Goal: Contribute content: Add original content to the website for others to see

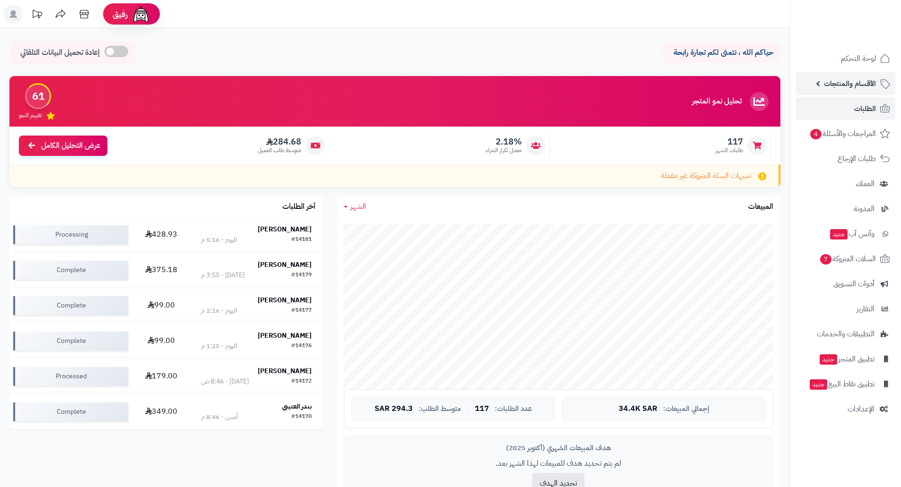
click at [857, 86] on span "الأقسام والمنتجات" at bounding box center [849, 83] width 52 height 13
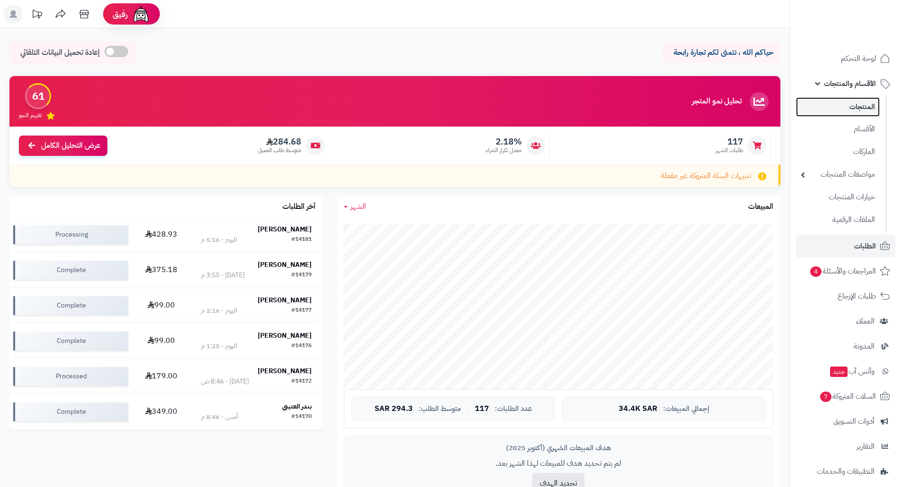
click at [853, 107] on link "المنتجات" at bounding box center [838, 106] width 84 height 19
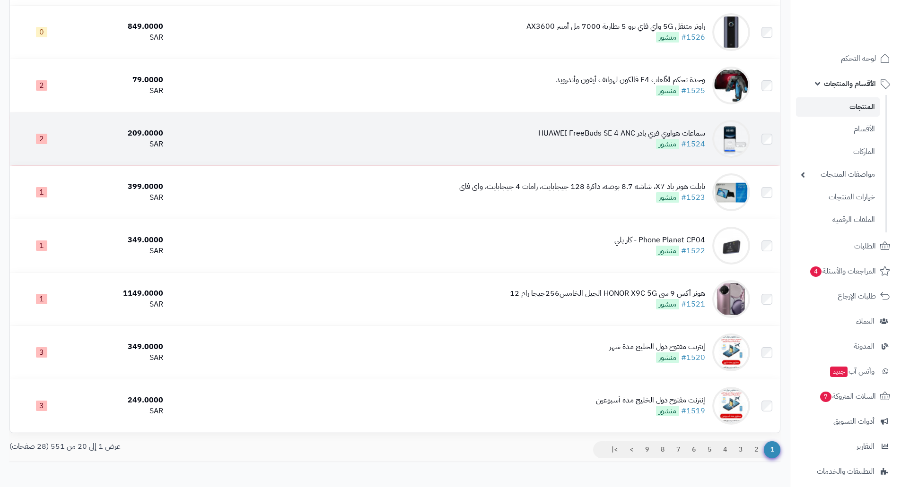
scroll to position [807, 0]
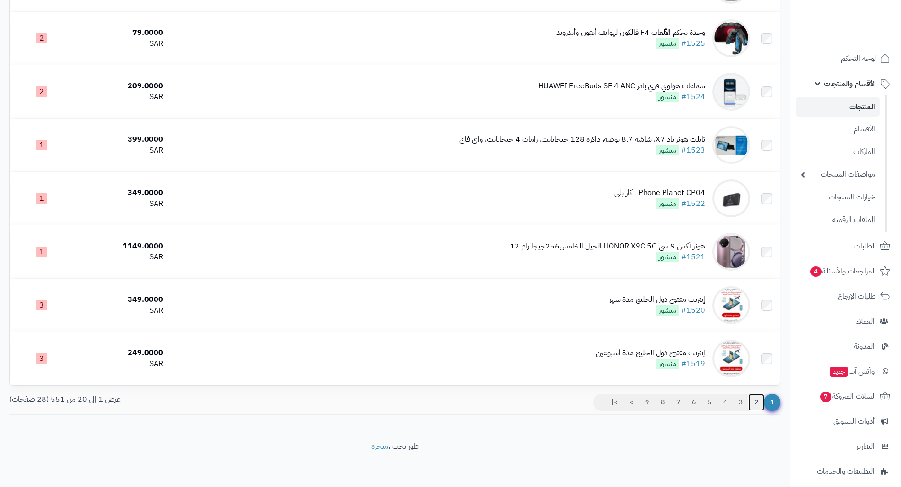
click at [757, 402] on link "2" at bounding box center [756, 402] width 16 height 17
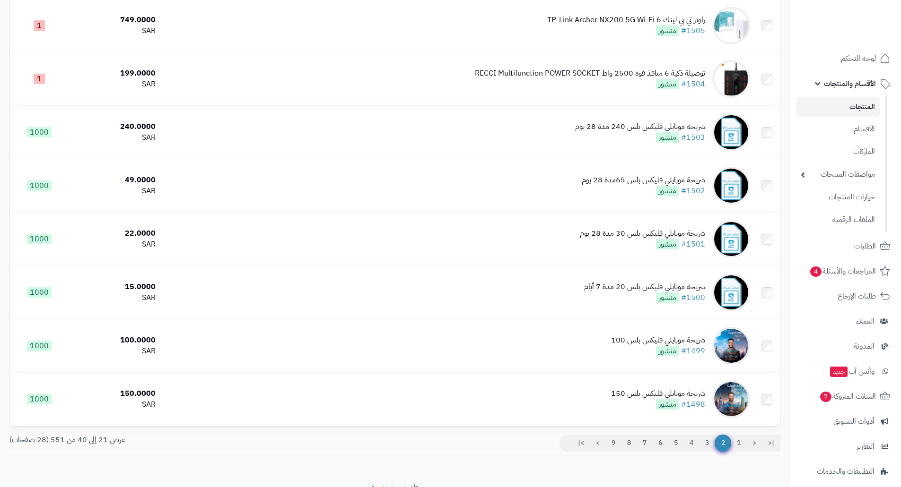
scroll to position [807, 0]
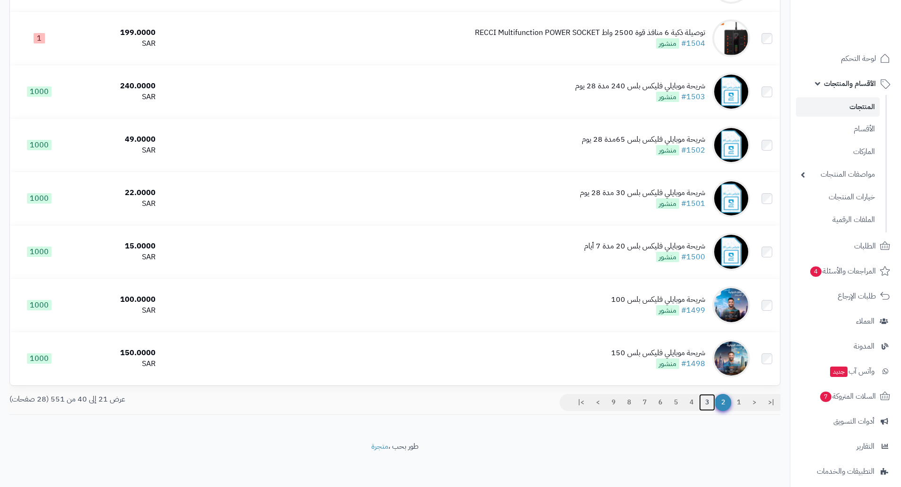
click at [707, 401] on link "3" at bounding box center [707, 402] width 16 height 17
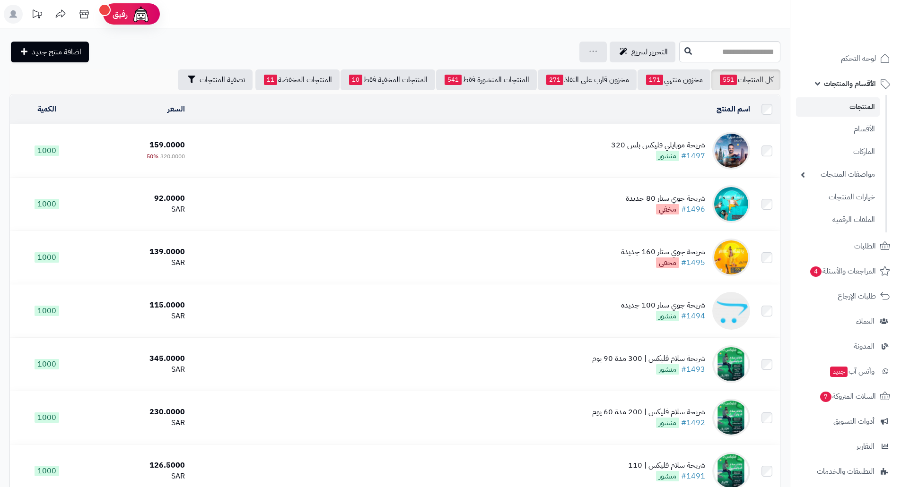
click at [859, 86] on span "الأقسام والمنتجات" at bounding box center [849, 83] width 52 height 13
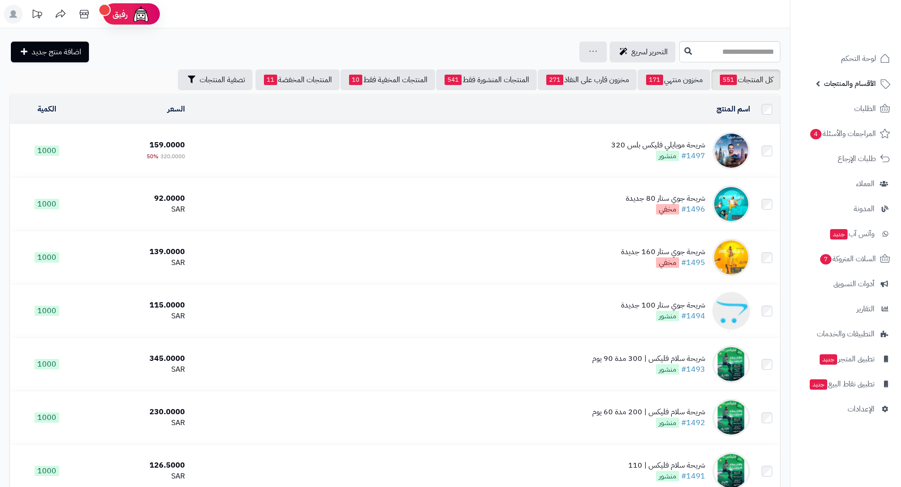
click at [859, 86] on span "الأقسام والمنتجات" at bounding box center [849, 83] width 52 height 13
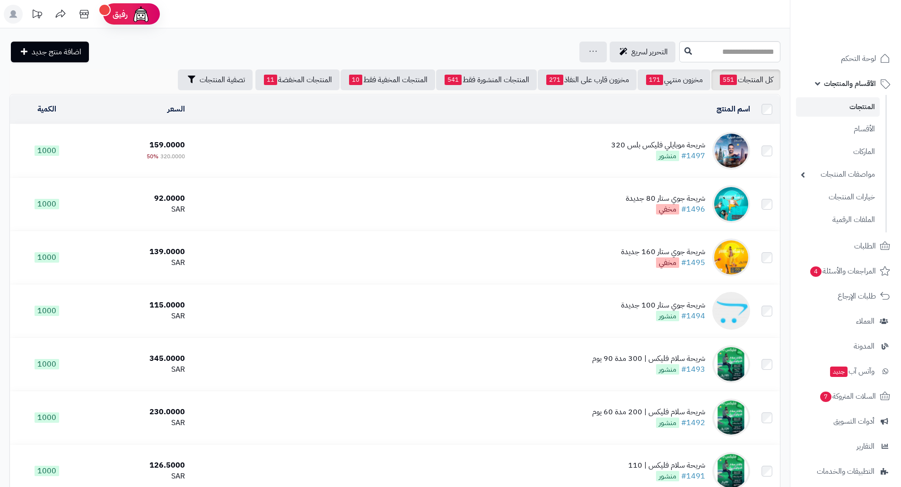
click at [858, 103] on link "المنتجات" at bounding box center [838, 106] width 84 height 19
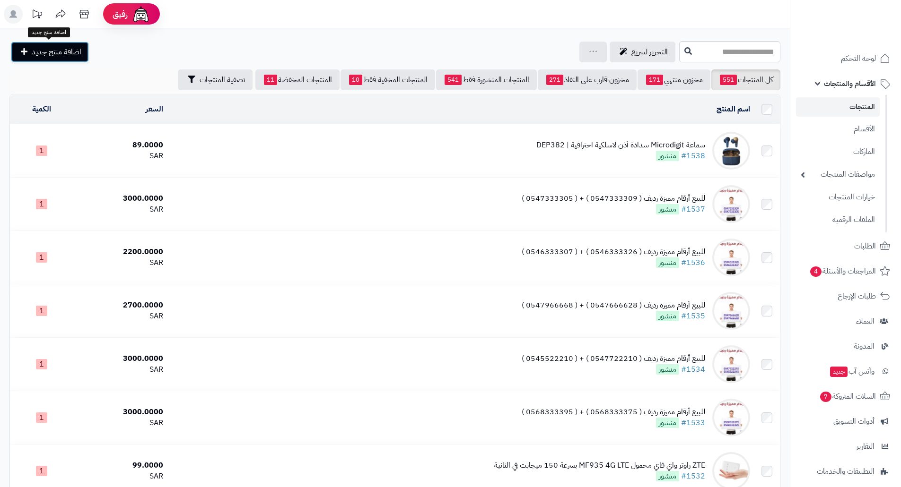
click at [68, 52] on span "اضافة منتج جديد" at bounding box center [57, 51] width 50 height 11
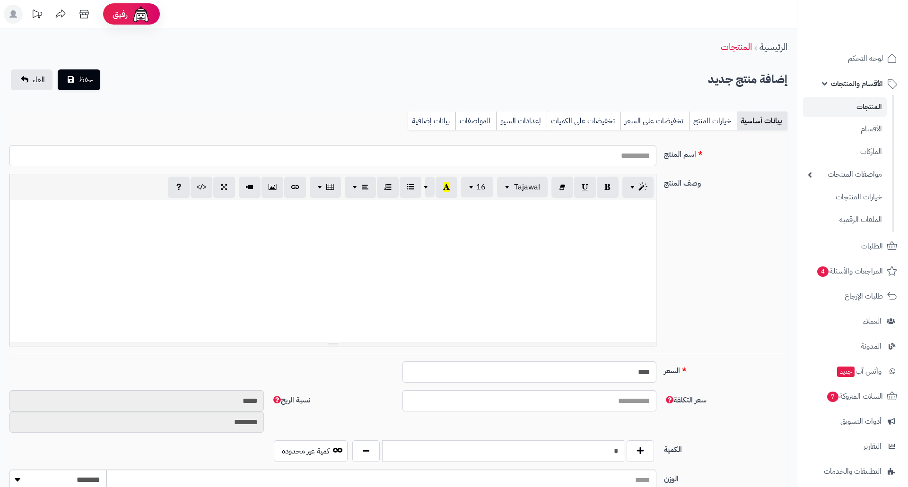
select select
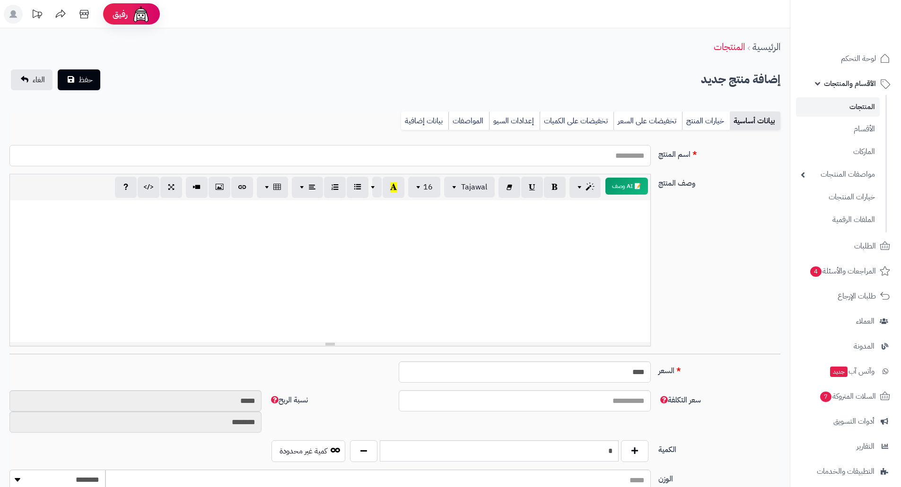
click at [621, 158] on input "اسم المنتج" at bounding box center [329, 155] width 641 height 21
paste input "**********"
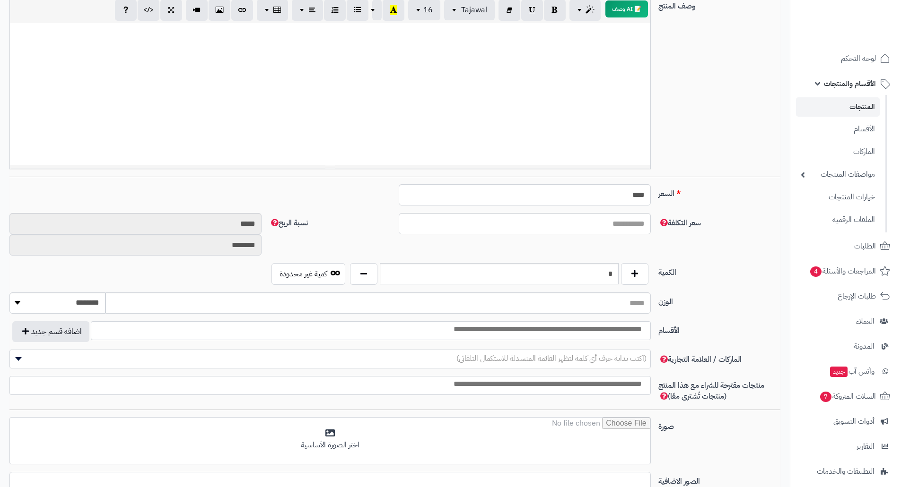
scroll to position [189, 0]
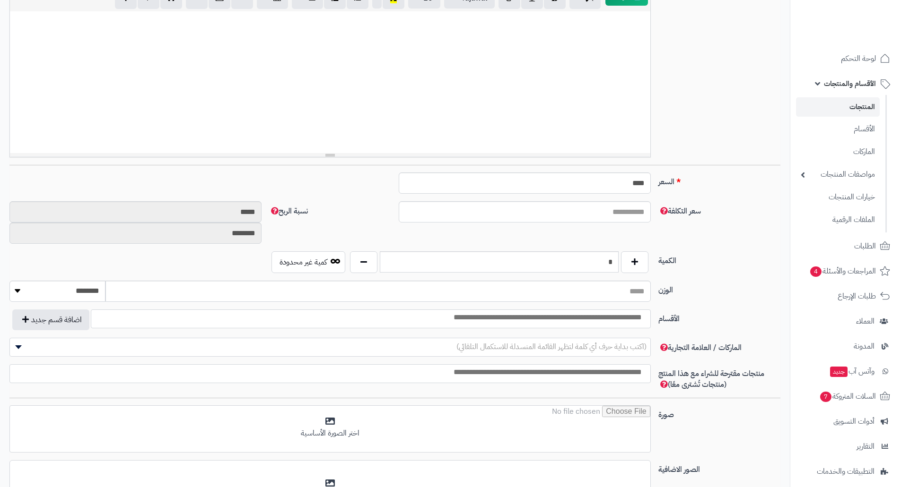
type input "**********"
click at [604, 319] on input "search" at bounding box center [520, 317] width 254 height 11
type input "*"
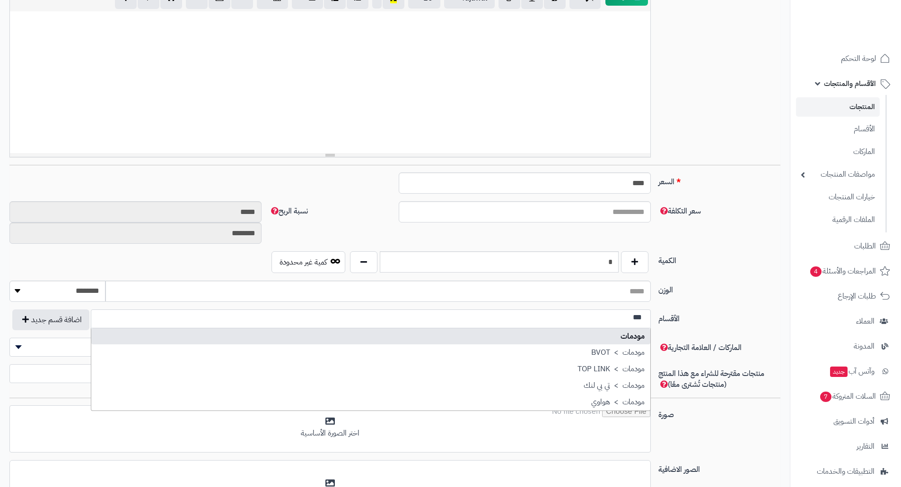
type input "***"
select select "***"
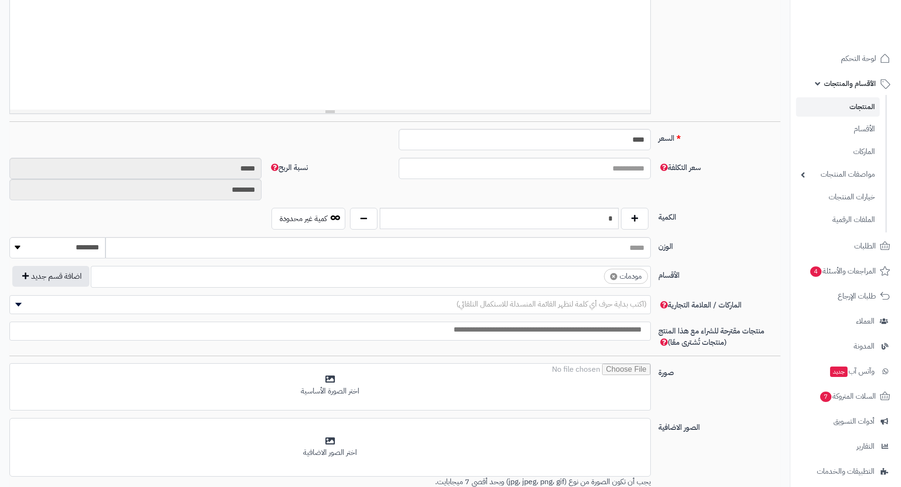
scroll to position [284, 0]
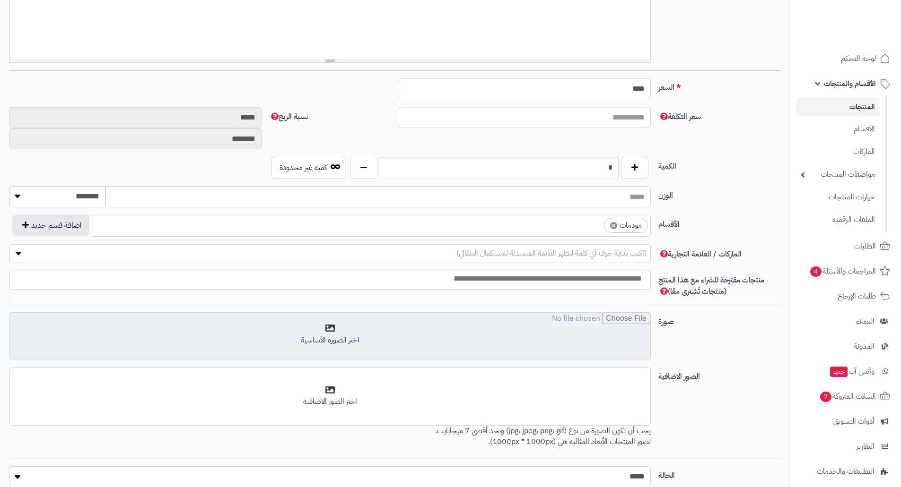
click at [355, 336] on input "file" at bounding box center [330, 336] width 640 height 47
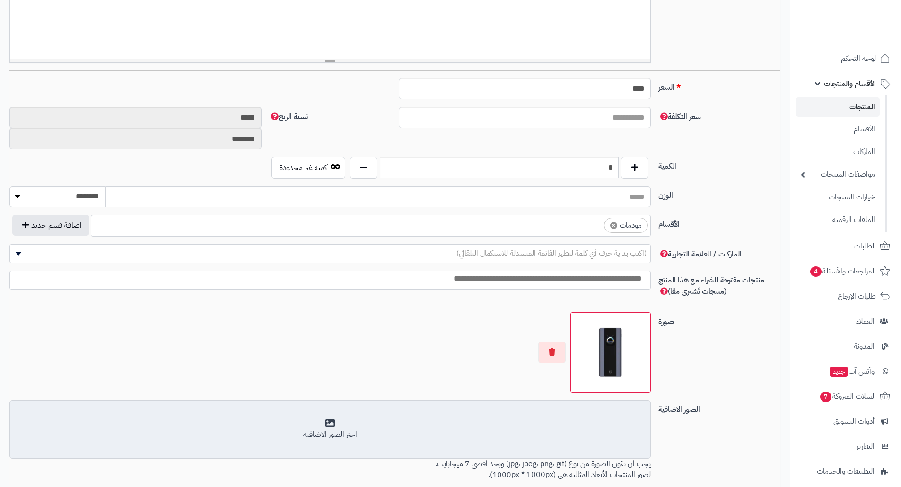
click at [338, 431] on div "اختر الصور الاضافية" at bounding box center [330, 435] width 629 height 11
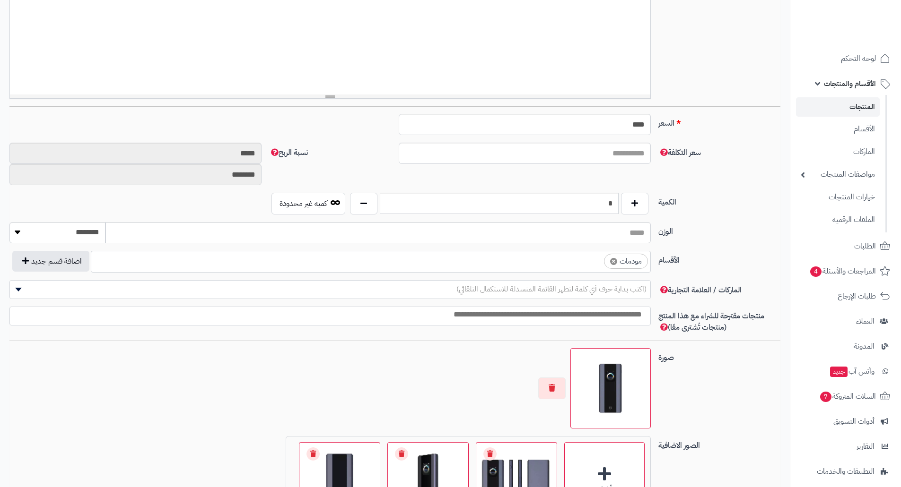
scroll to position [95, 0]
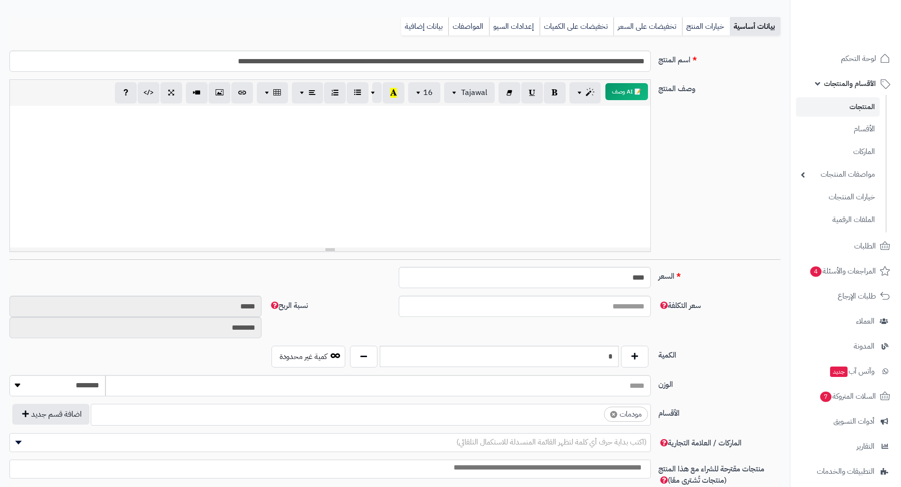
click at [614, 159] on div at bounding box center [330, 177] width 640 height 142
paste div
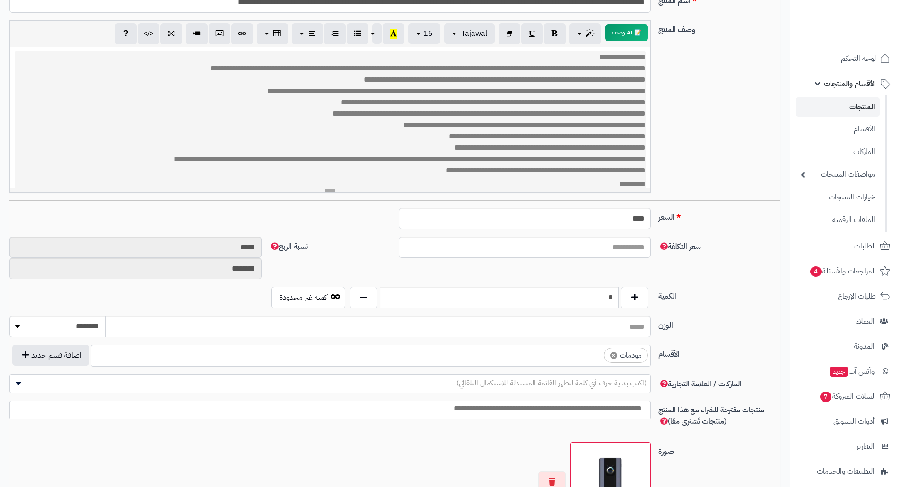
scroll to position [0, 0]
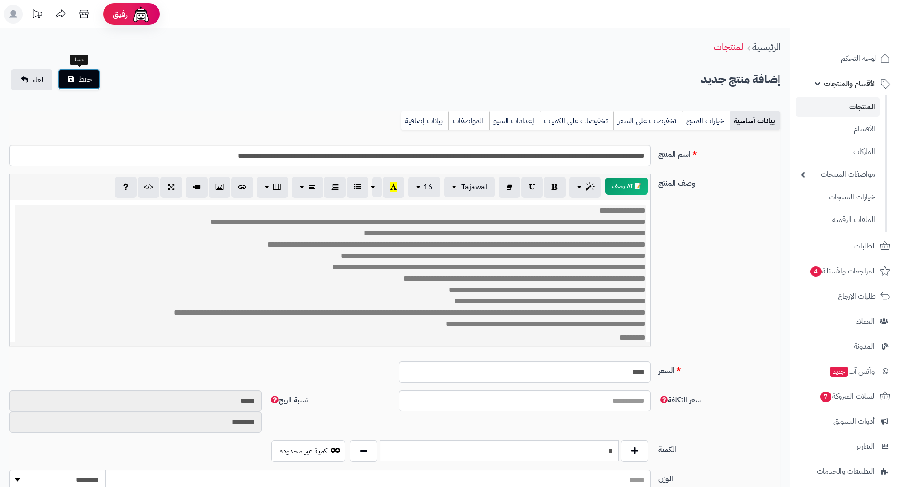
click at [85, 78] on span "حفظ" at bounding box center [85, 79] width 14 height 11
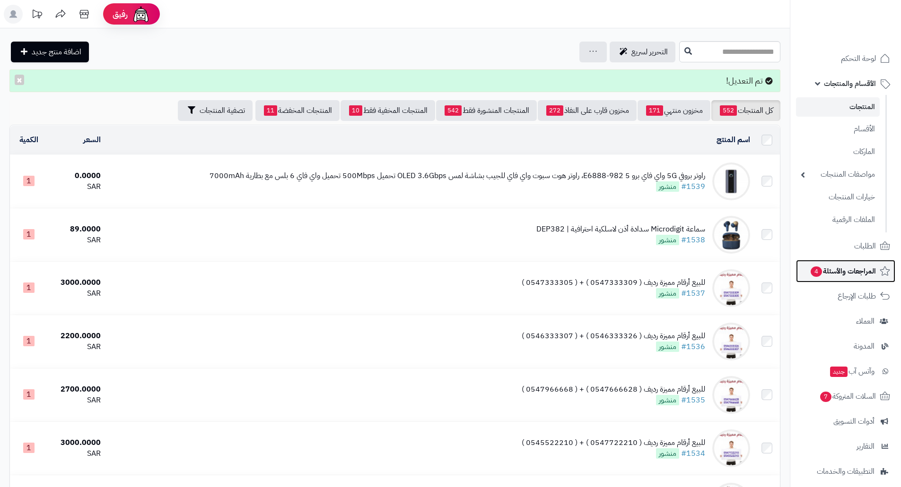
click at [832, 273] on span "المراجعات والأسئلة 4" at bounding box center [842, 271] width 66 height 13
